Goal: Task Accomplishment & Management: Complete application form

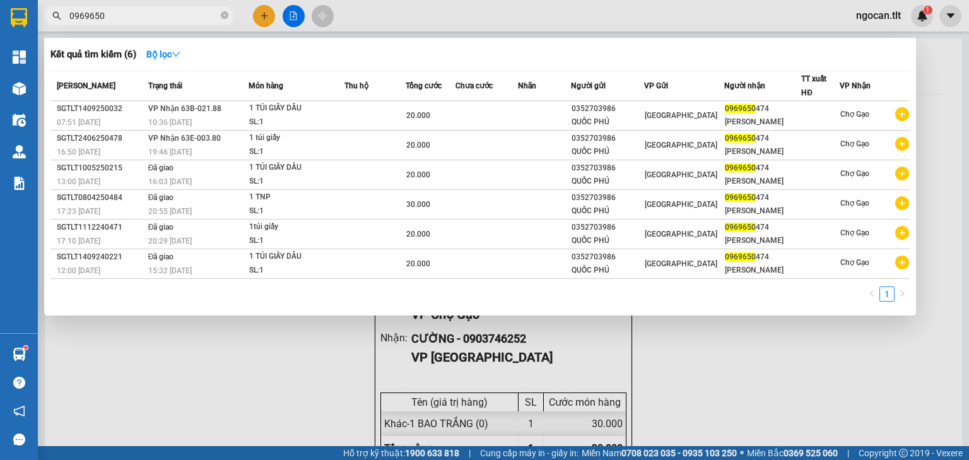
click at [141, 17] on input "0969650" at bounding box center [143, 16] width 149 height 14
drag, startPoint x: 0, startPoint y: 0, endPoint x: 141, endPoint y: 16, distance: 142.3
click at [141, 16] on input "0969650" at bounding box center [143, 16] width 149 height 14
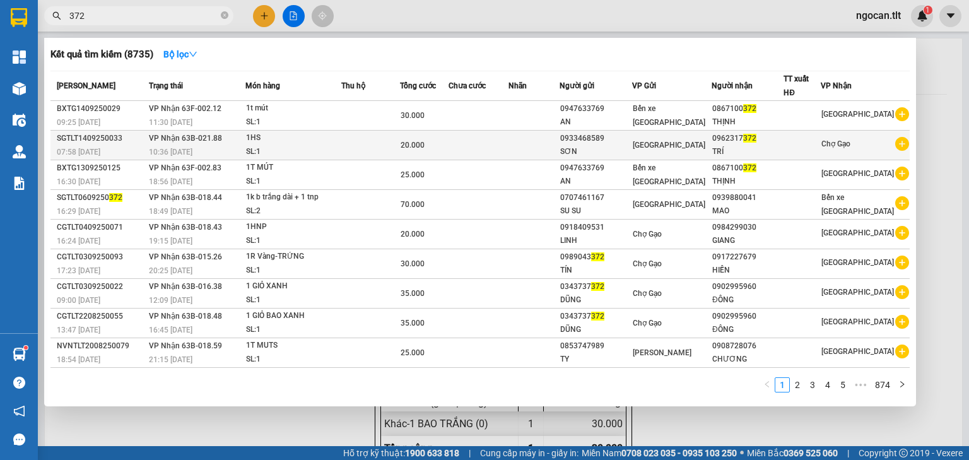
type input "372"
click at [631, 134] on div "0933468589" at bounding box center [595, 138] width 71 height 13
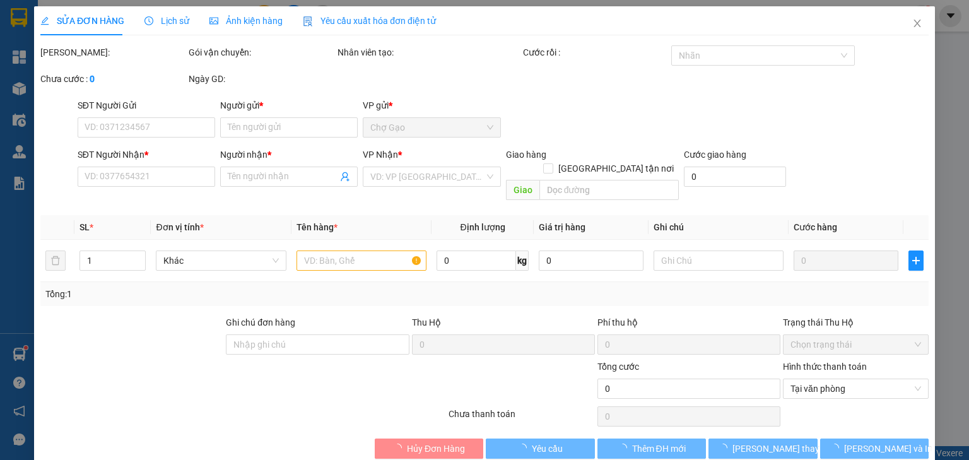
scroll to position [3, 0]
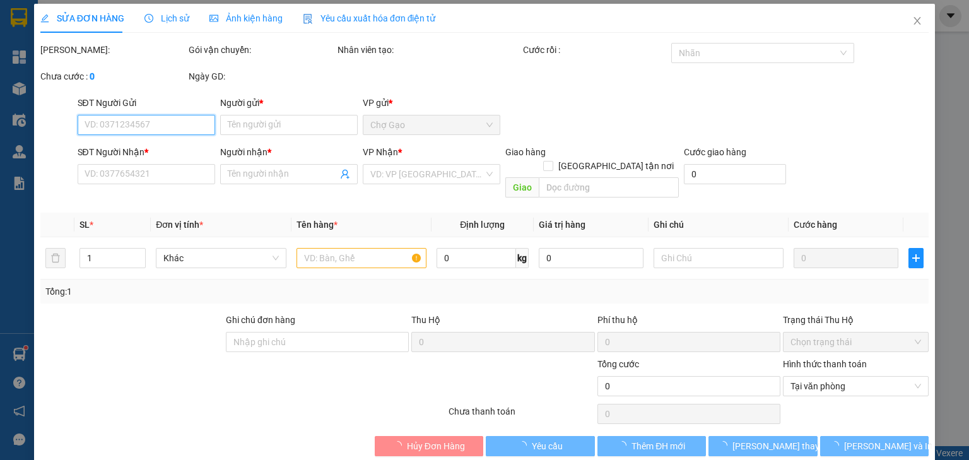
type input "0933468589"
type input "SƠN"
type input "0962317372"
type input "TRÍ"
type input "20.000"
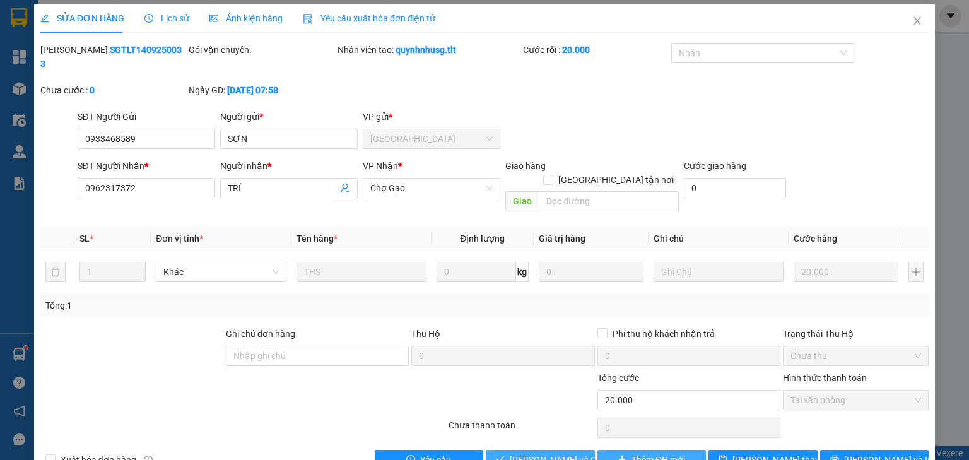
drag, startPoint x: 534, startPoint y: 429, endPoint x: 598, endPoint y: 435, distance: 64.1
click at [535, 453] on span "[PERSON_NAME] và Giao hàng" at bounding box center [570, 460] width 121 height 14
